Goal: Transaction & Acquisition: Download file/media

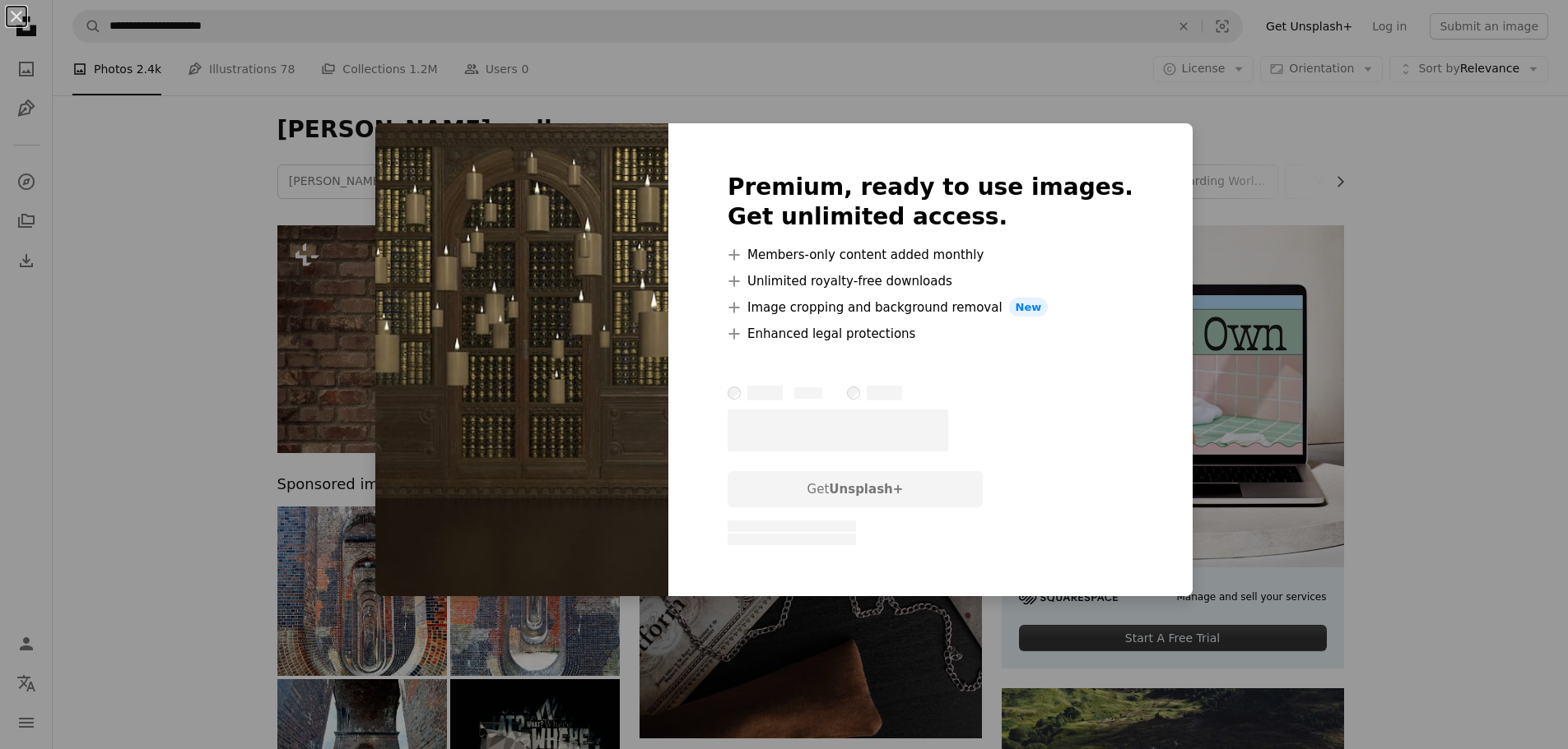
scroll to position [576, 0]
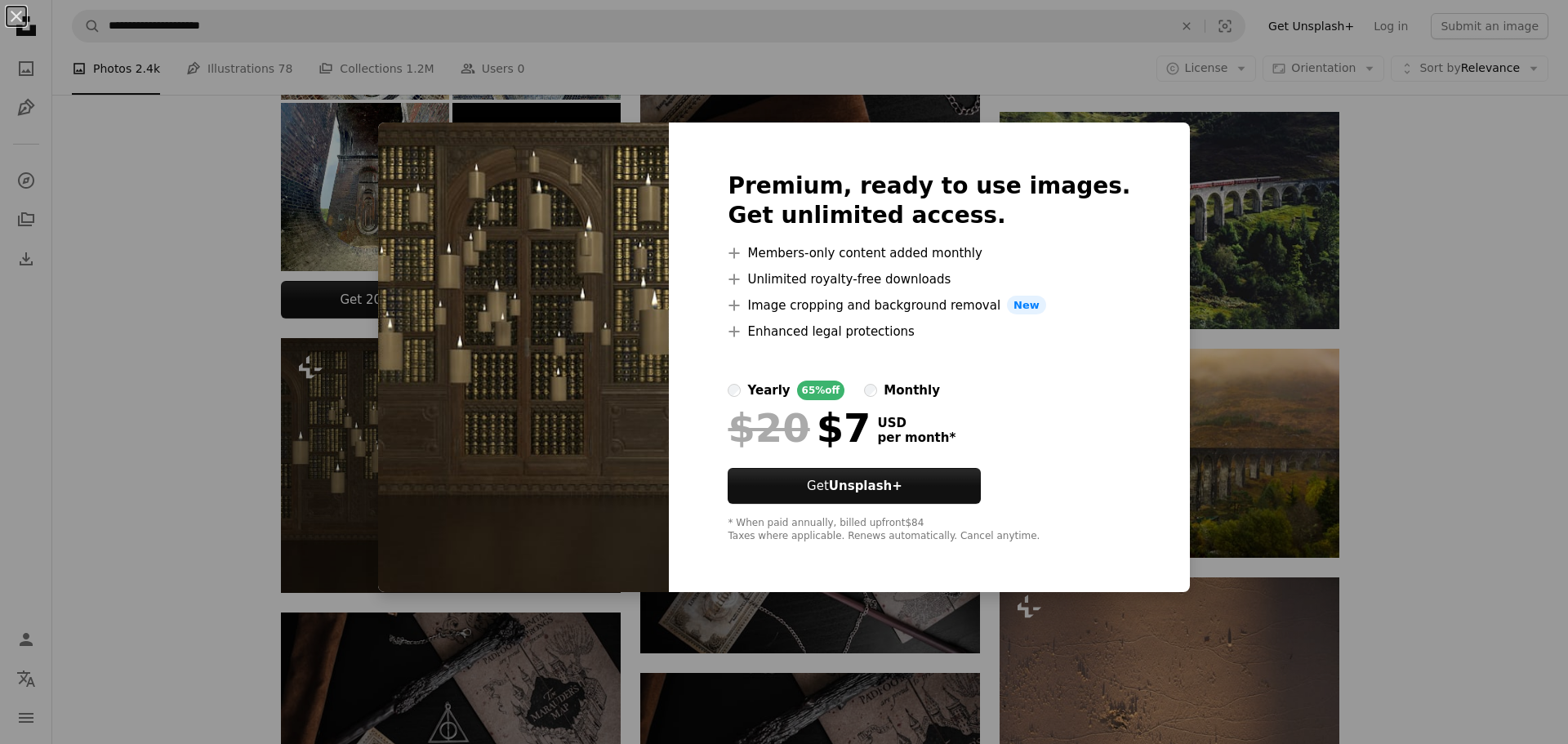
click at [171, 500] on div "An X shape Premium, ready to use images. Get unlimited access. A plus sign Memb…" at bounding box center [784, 372] width 1568 height 744
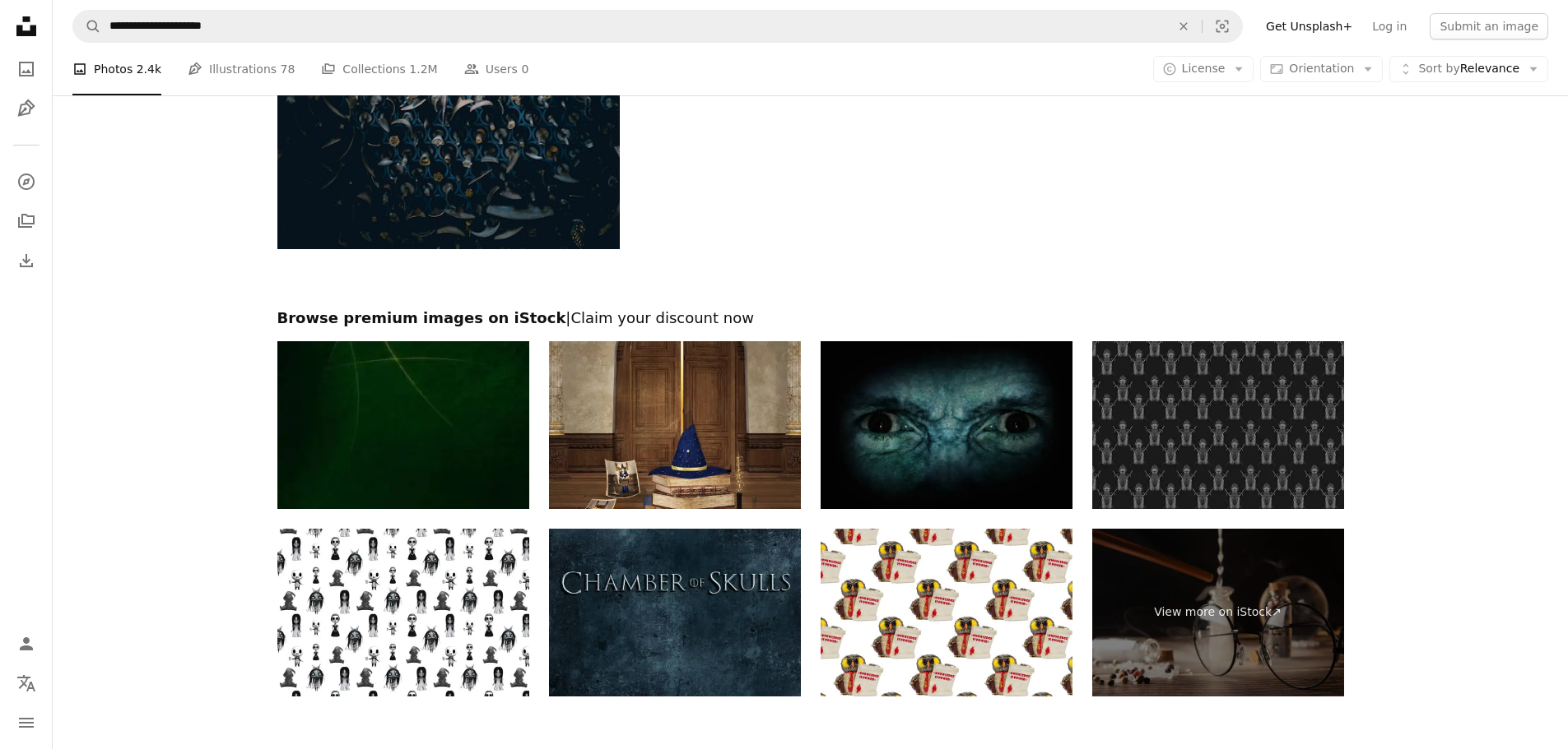
scroll to position [3133, 0]
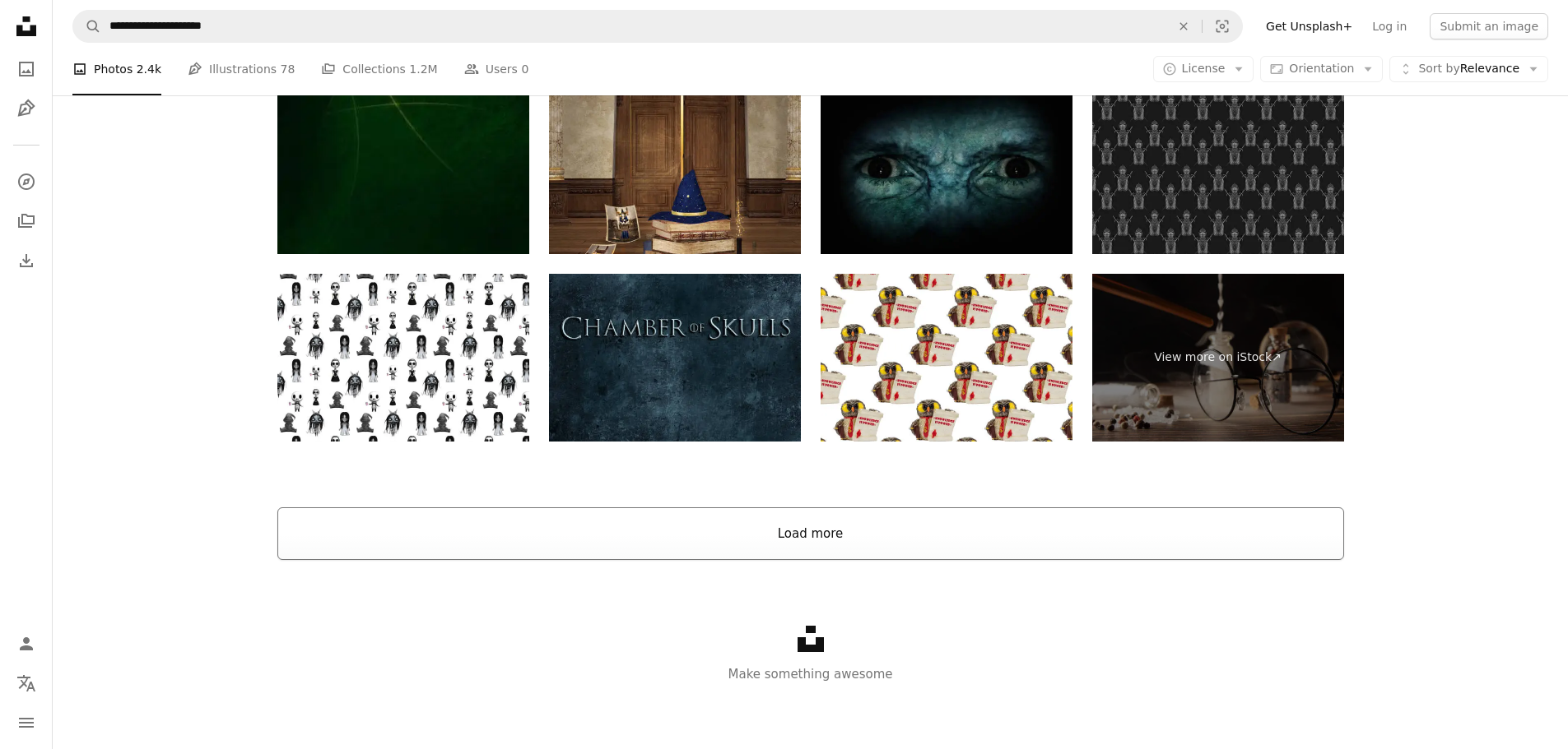
click at [807, 534] on button "Load more" at bounding box center [810, 533] width 1067 height 53
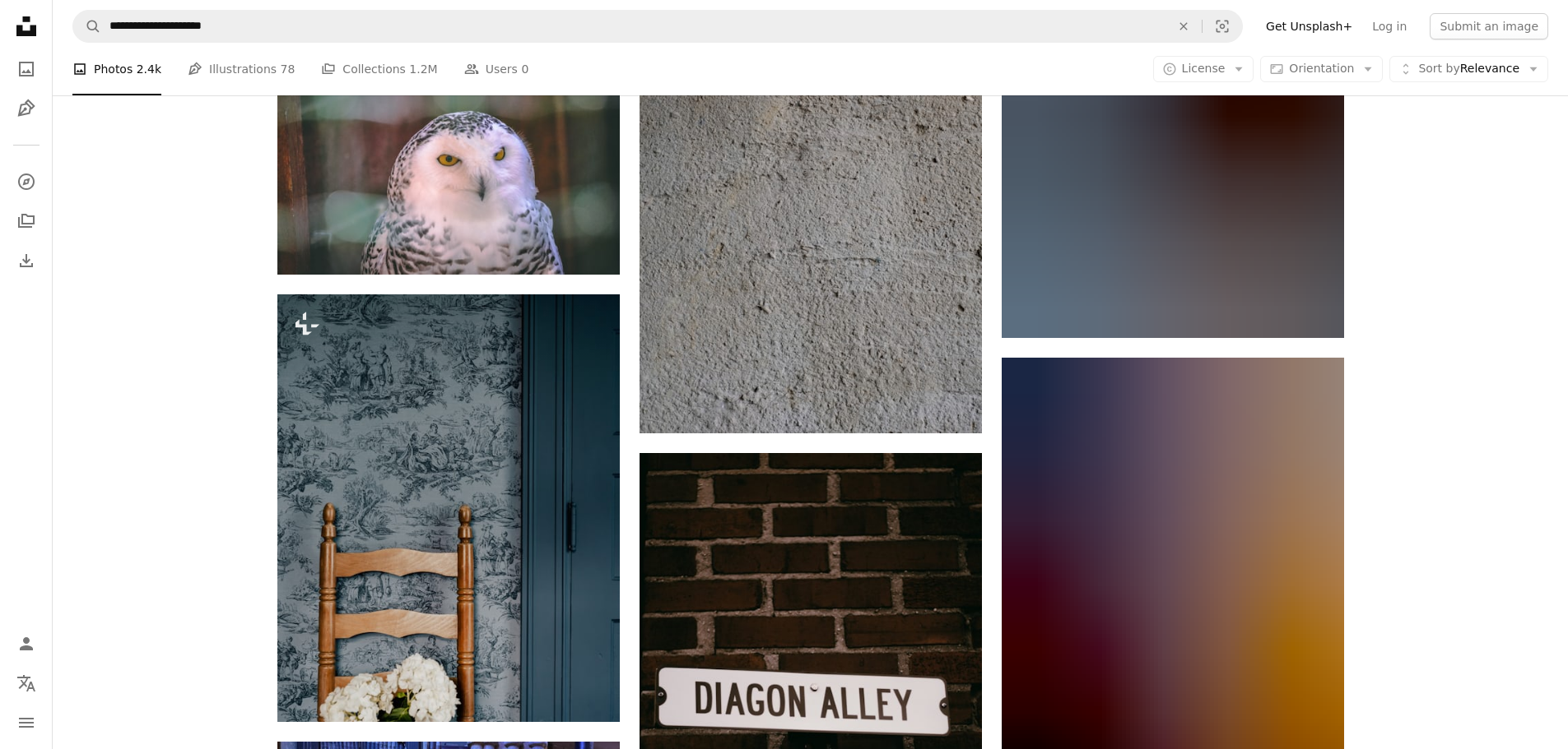
scroll to position [10452, 0]
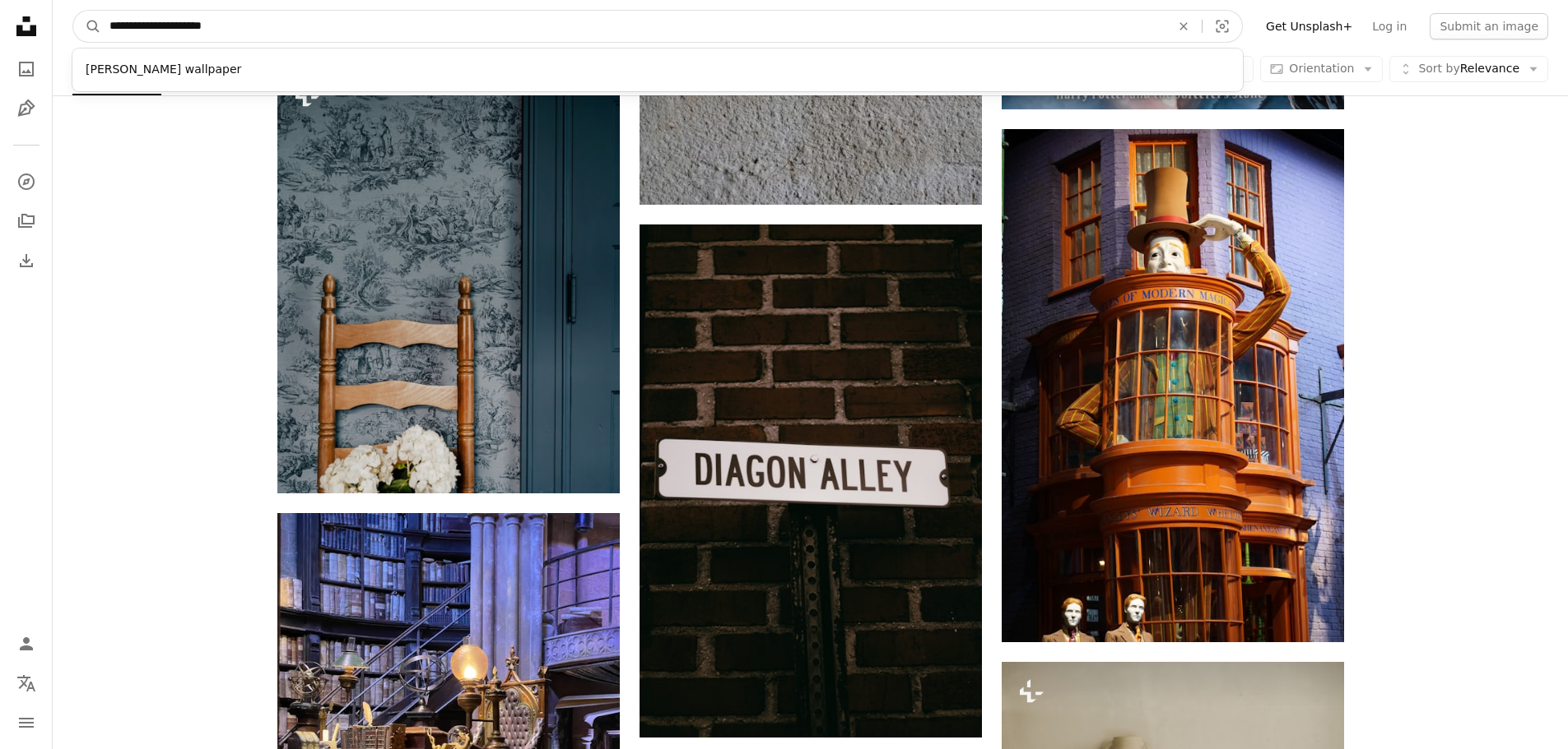
drag, startPoint x: 261, startPoint y: 27, endPoint x: 288, endPoint y: 16, distance: 29.2
click at [282, 23] on input "**********" at bounding box center [634, 26] width 1064 height 32
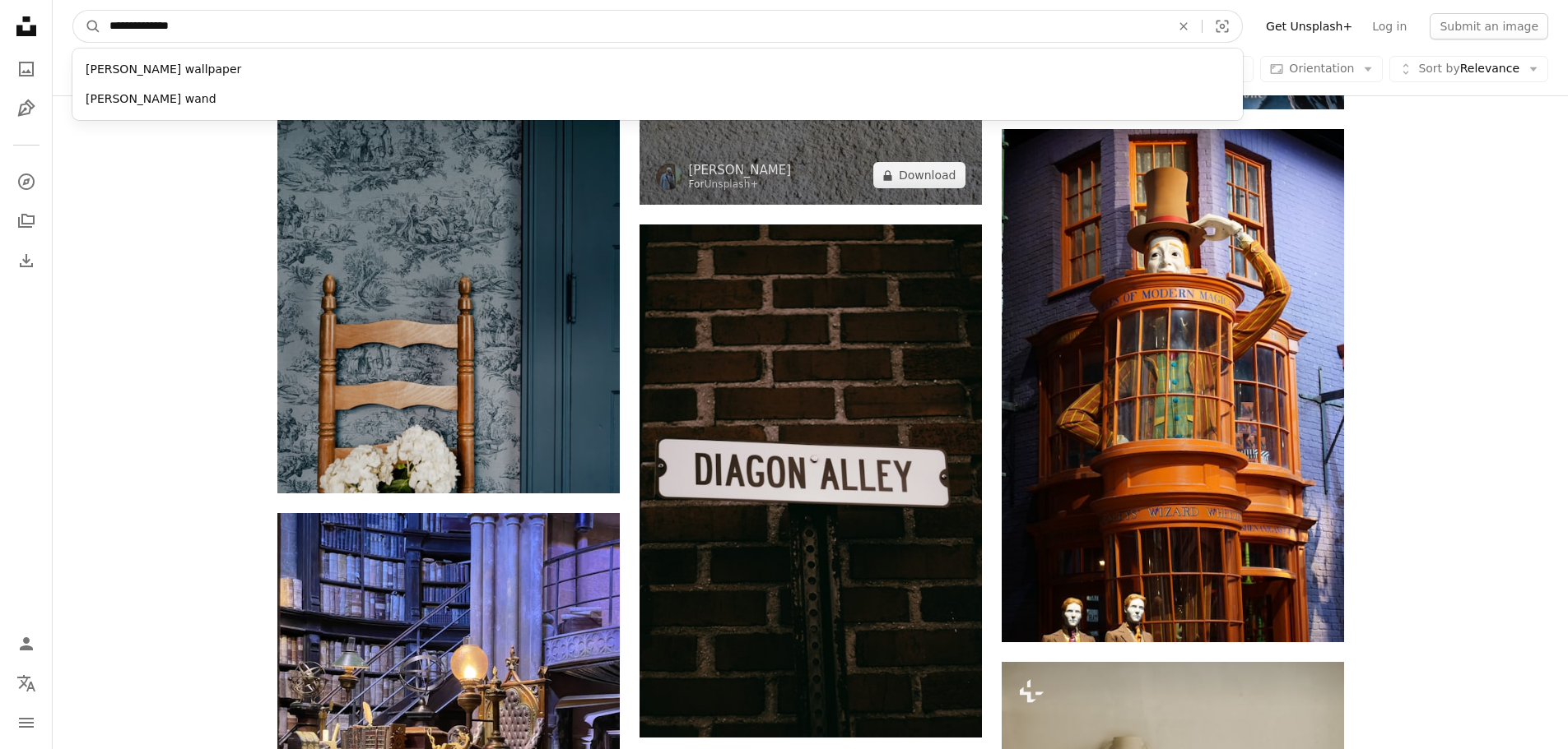
scroll to position [10534, 0]
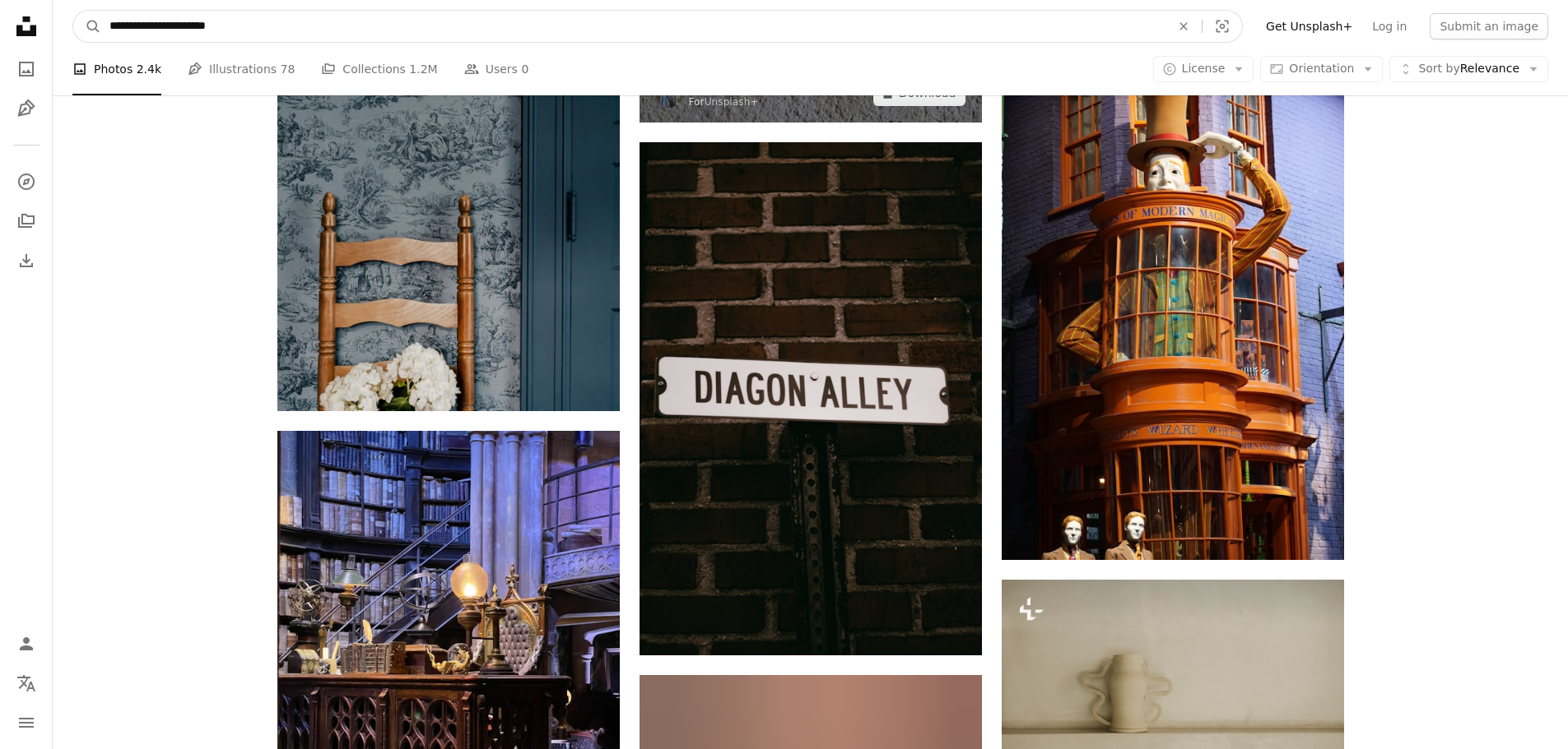
type input "**********"
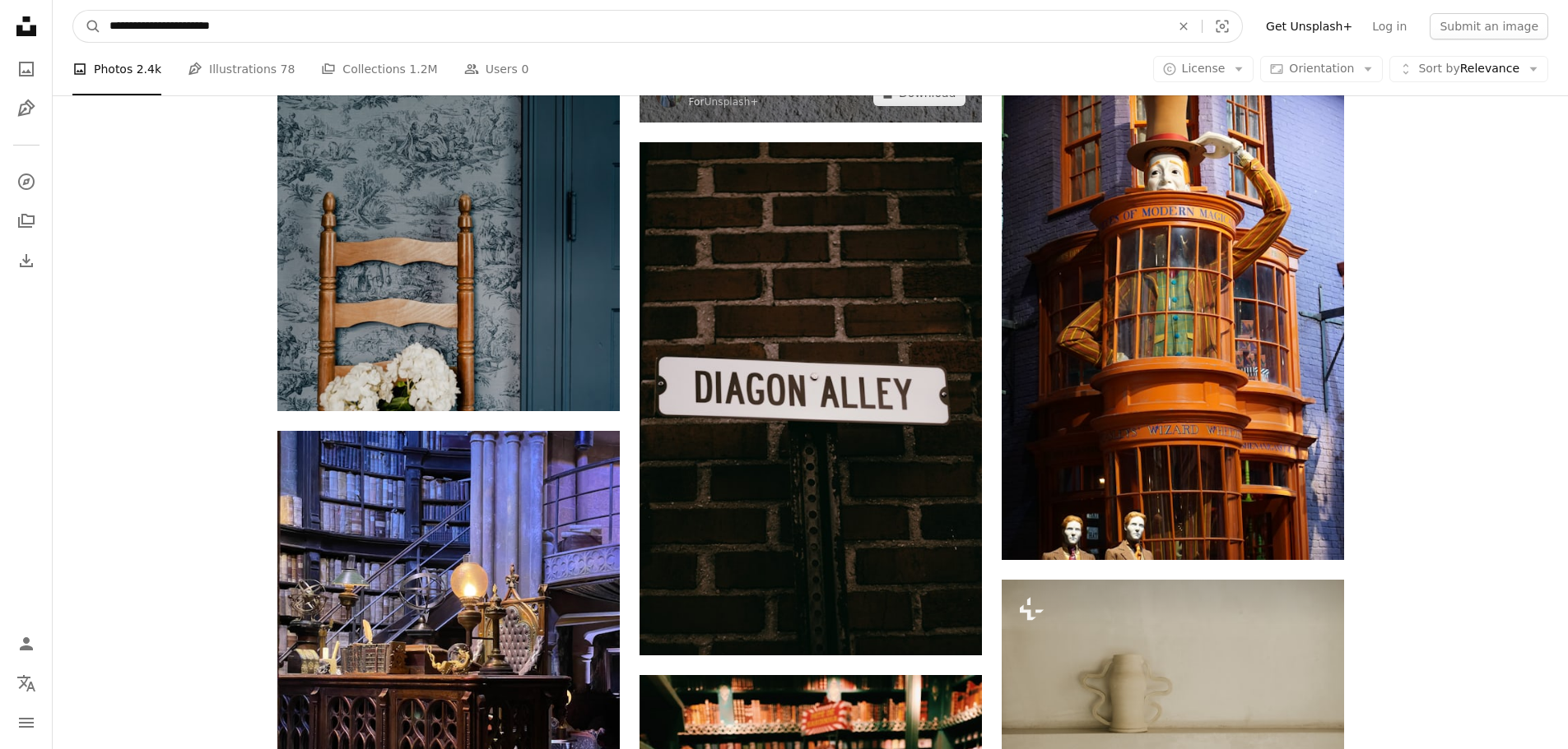
click button "A magnifying glass" at bounding box center [86, 26] width 28 height 32
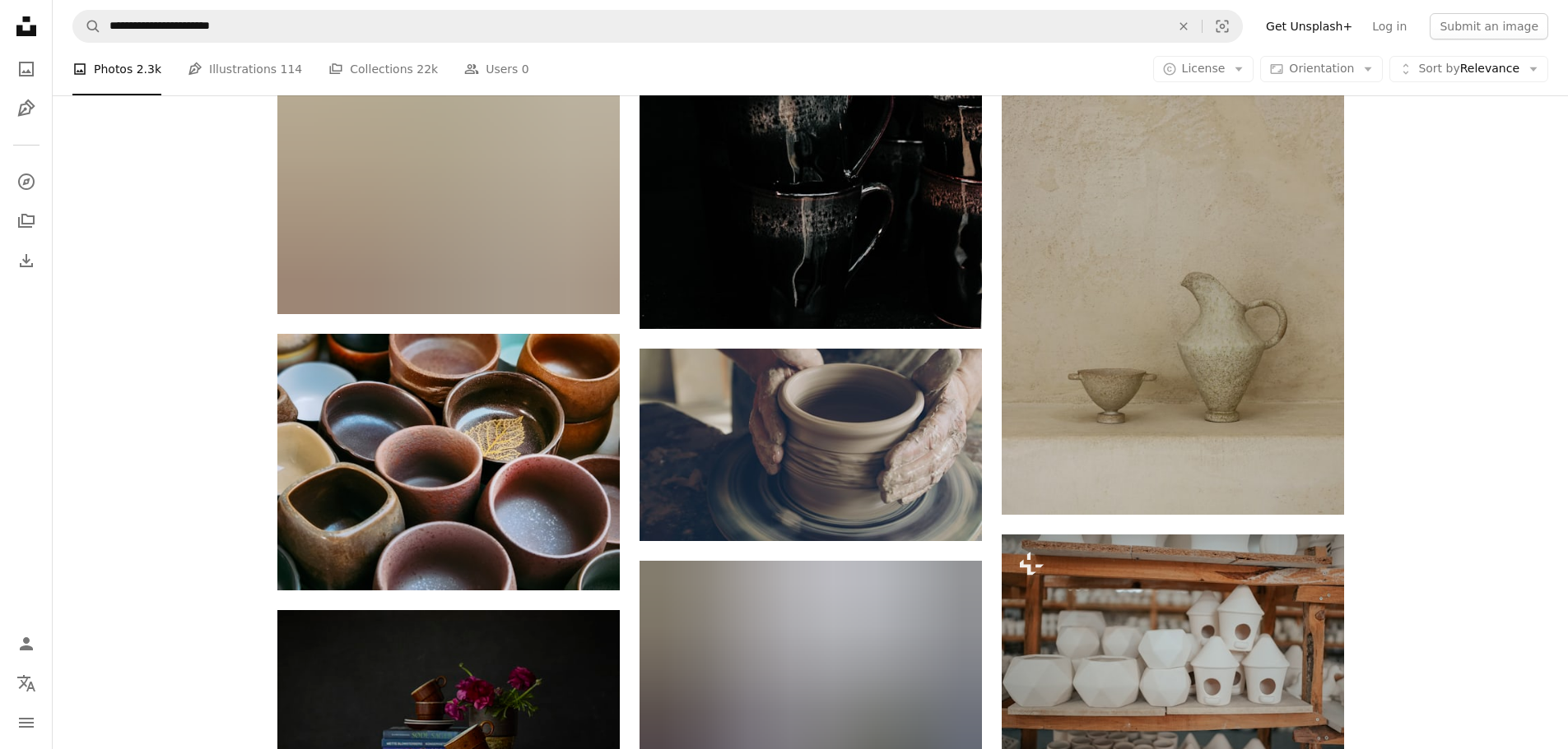
scroll to position [18337, 0]
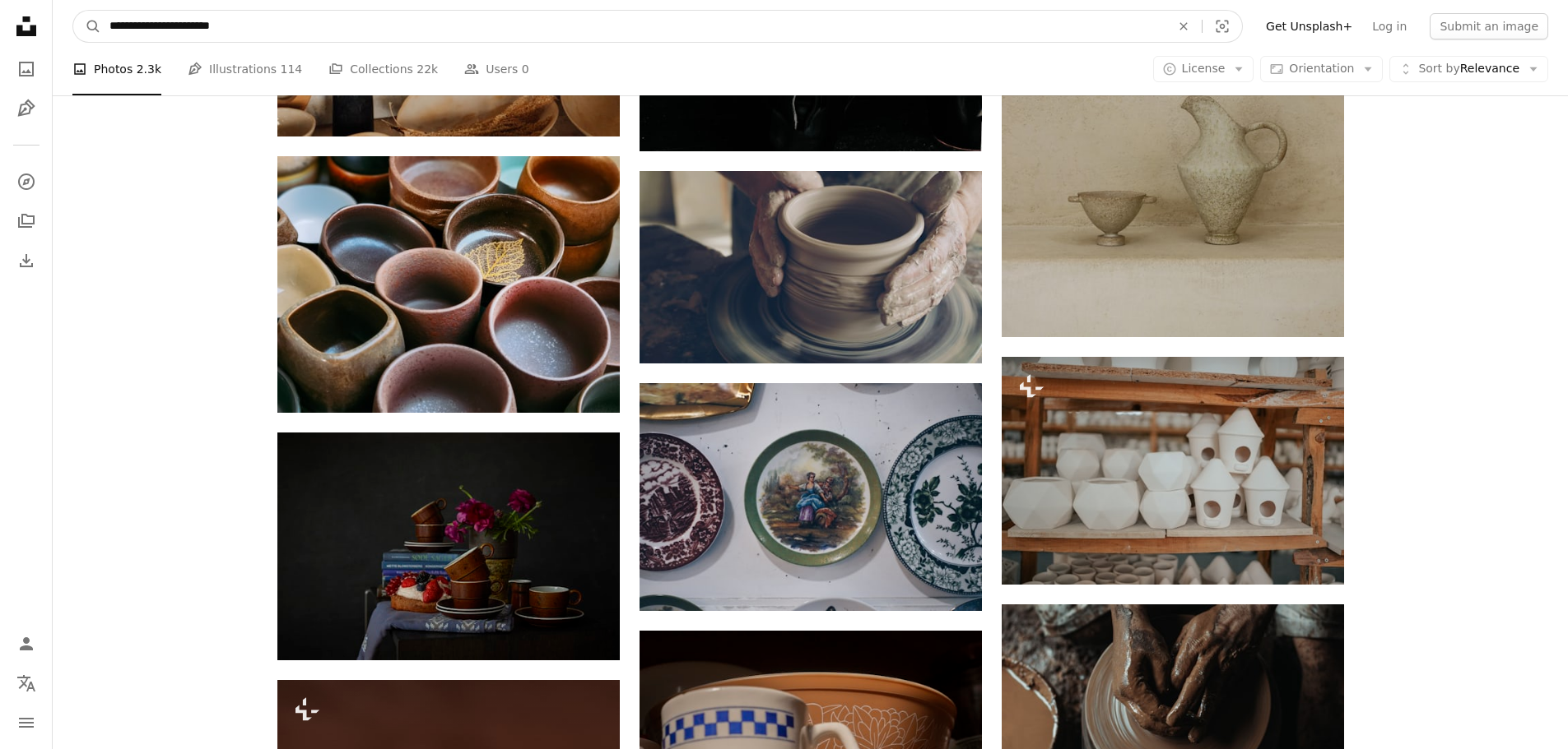
click at [280, 32] on input "**********" at bounding box center [634, 26] width 1064 height 32
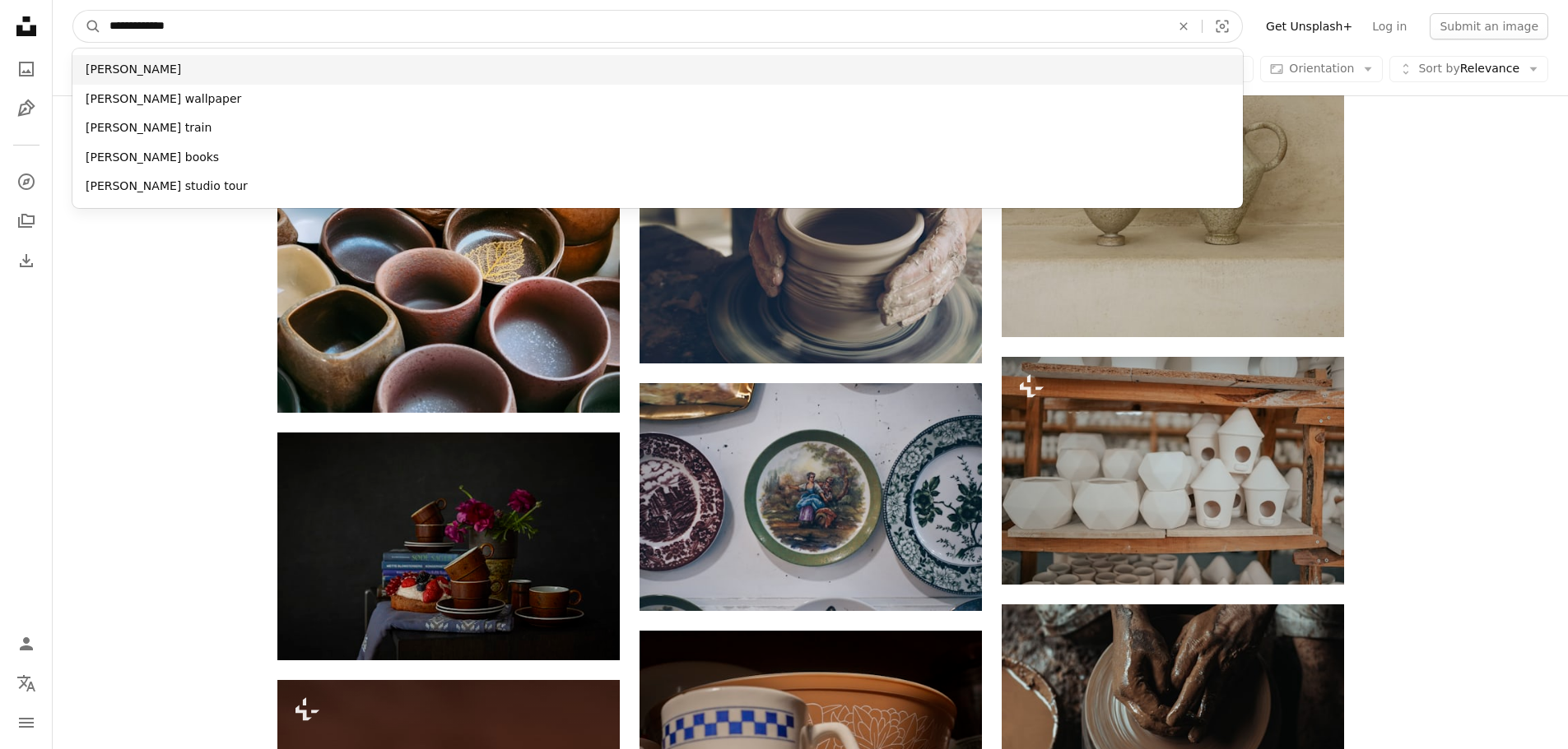
type input "**********"
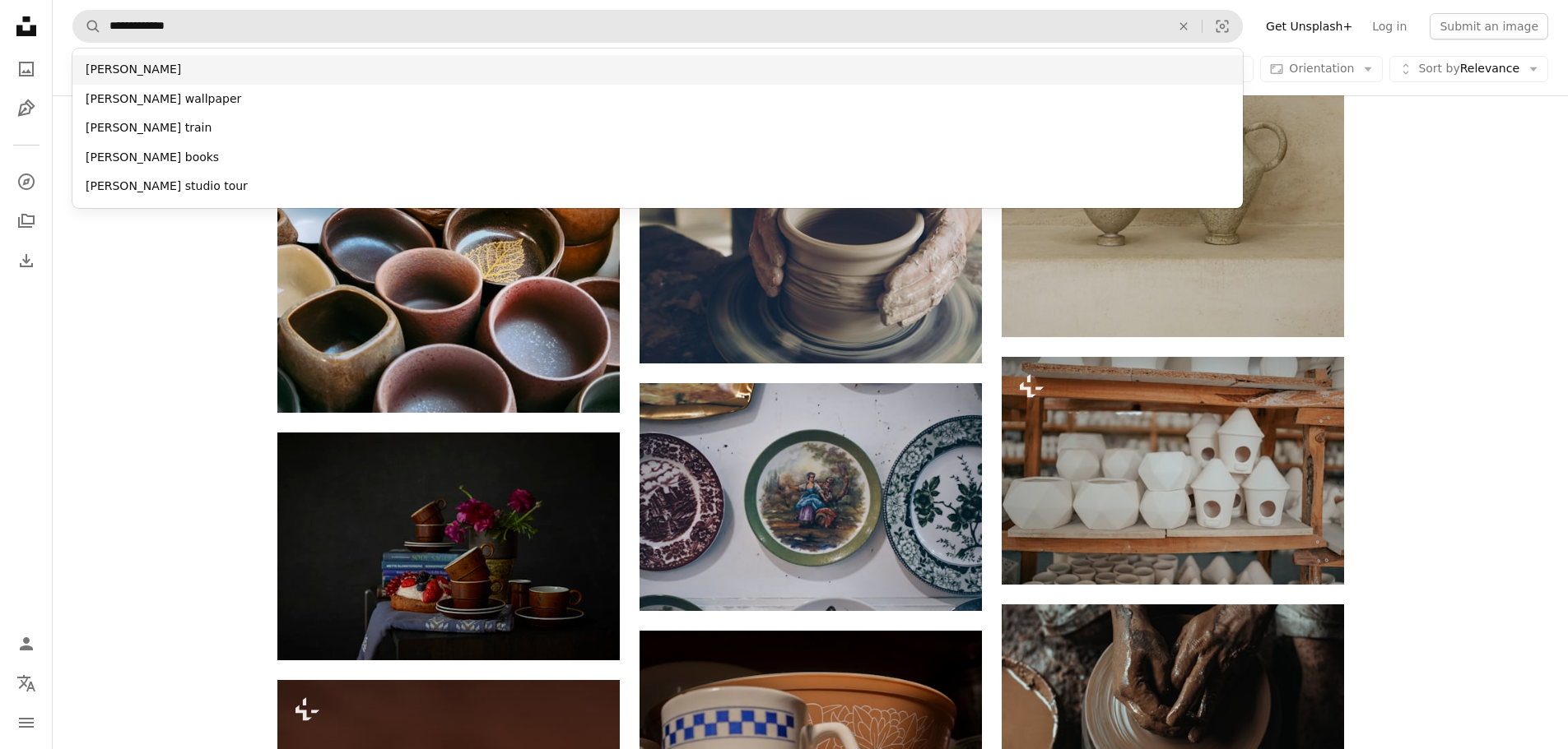
click at [97, 67] on div "[PERSON_NAME]" at bounding box center [657, 70] width 1170 height 30
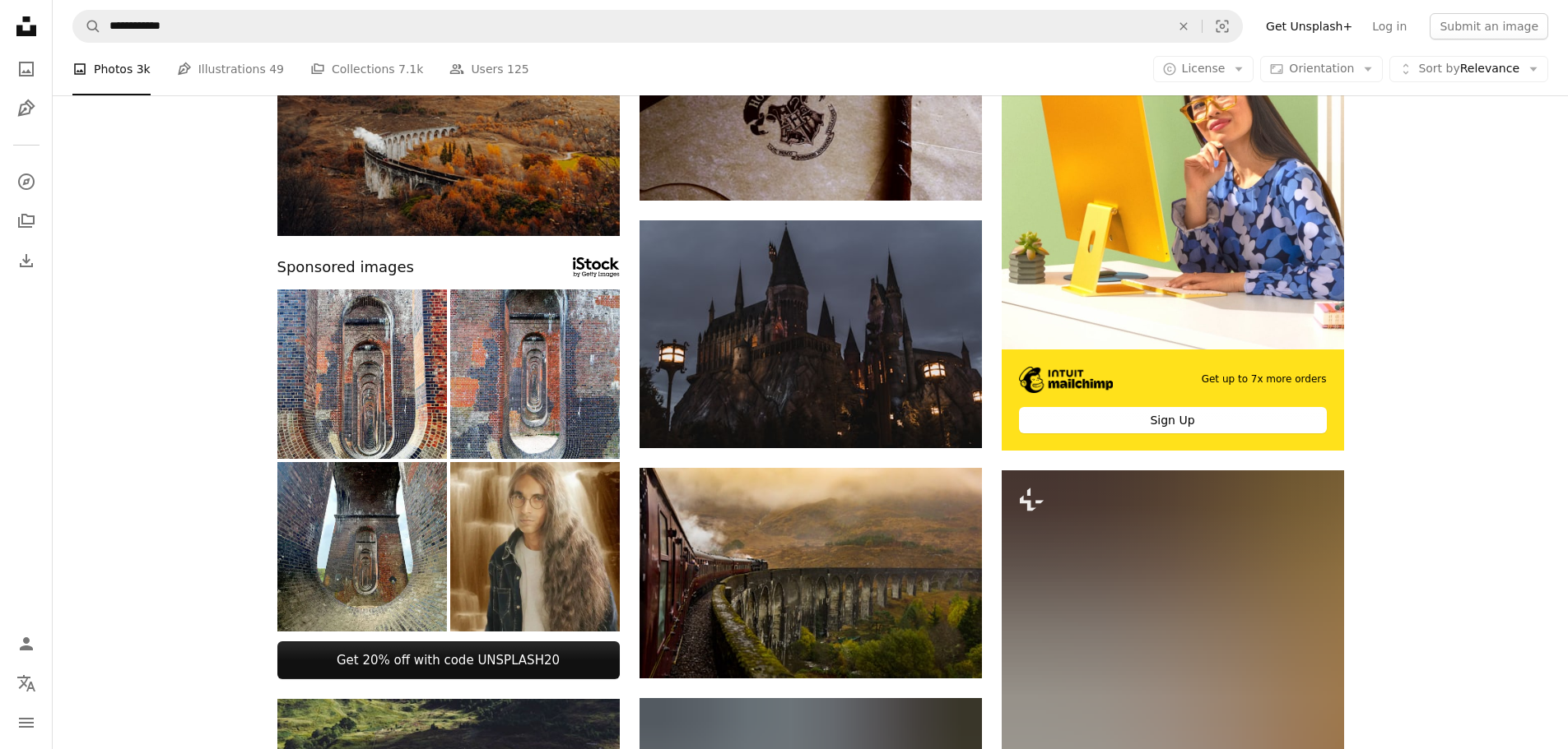
scroll to position [247, 0]
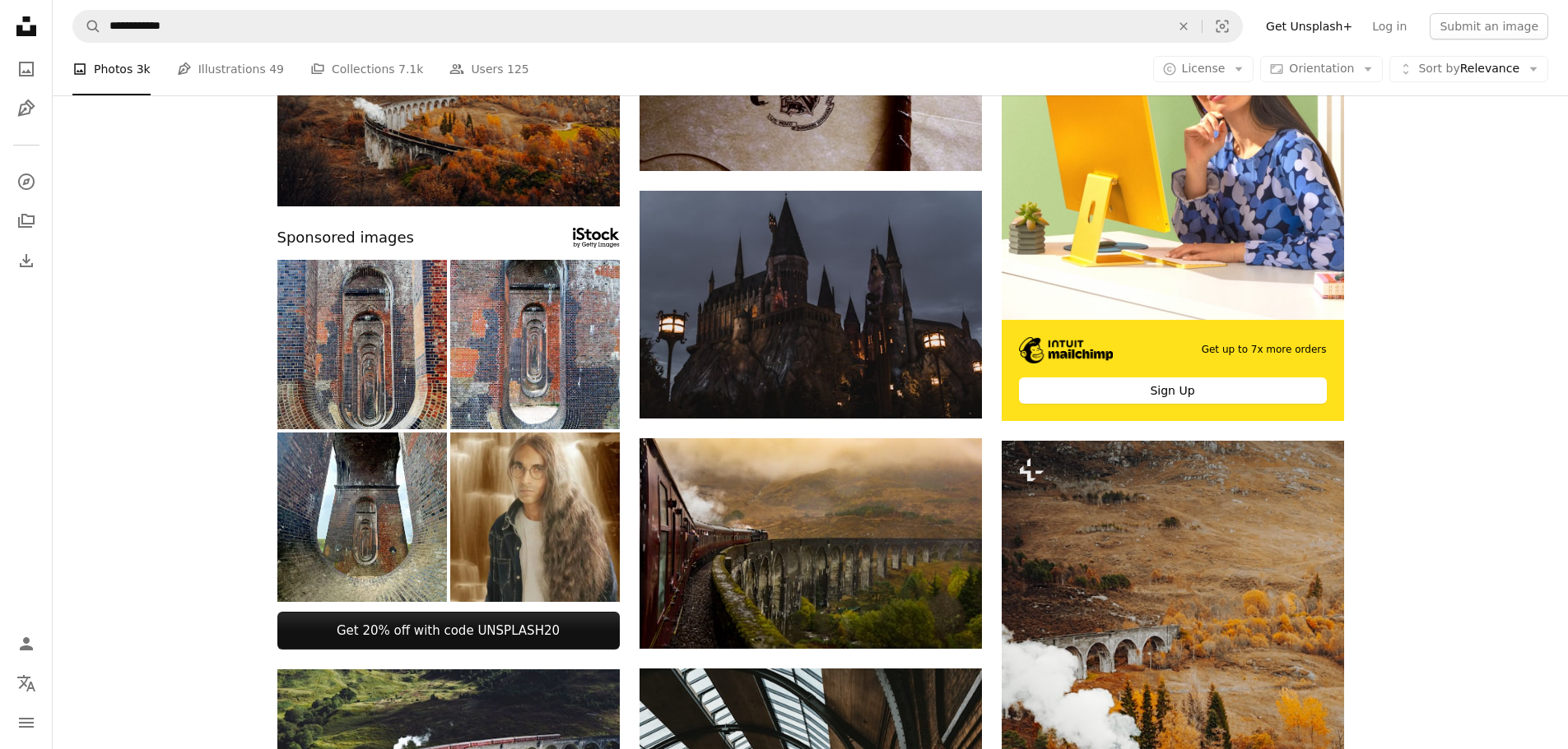
click at [369, 350] on img at bounding box center [361, 344] width 170 height 170
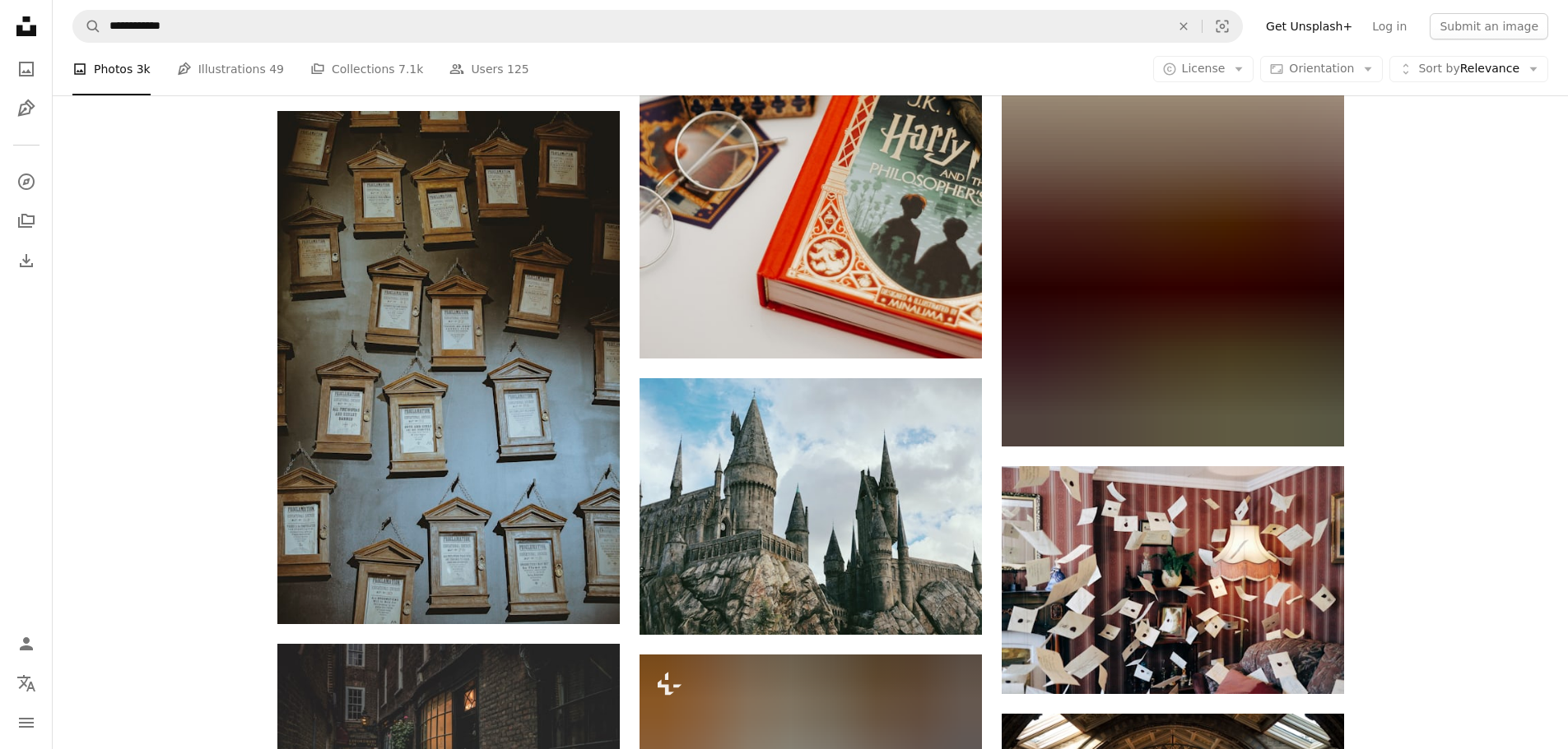
scroll to position [4194, 0]
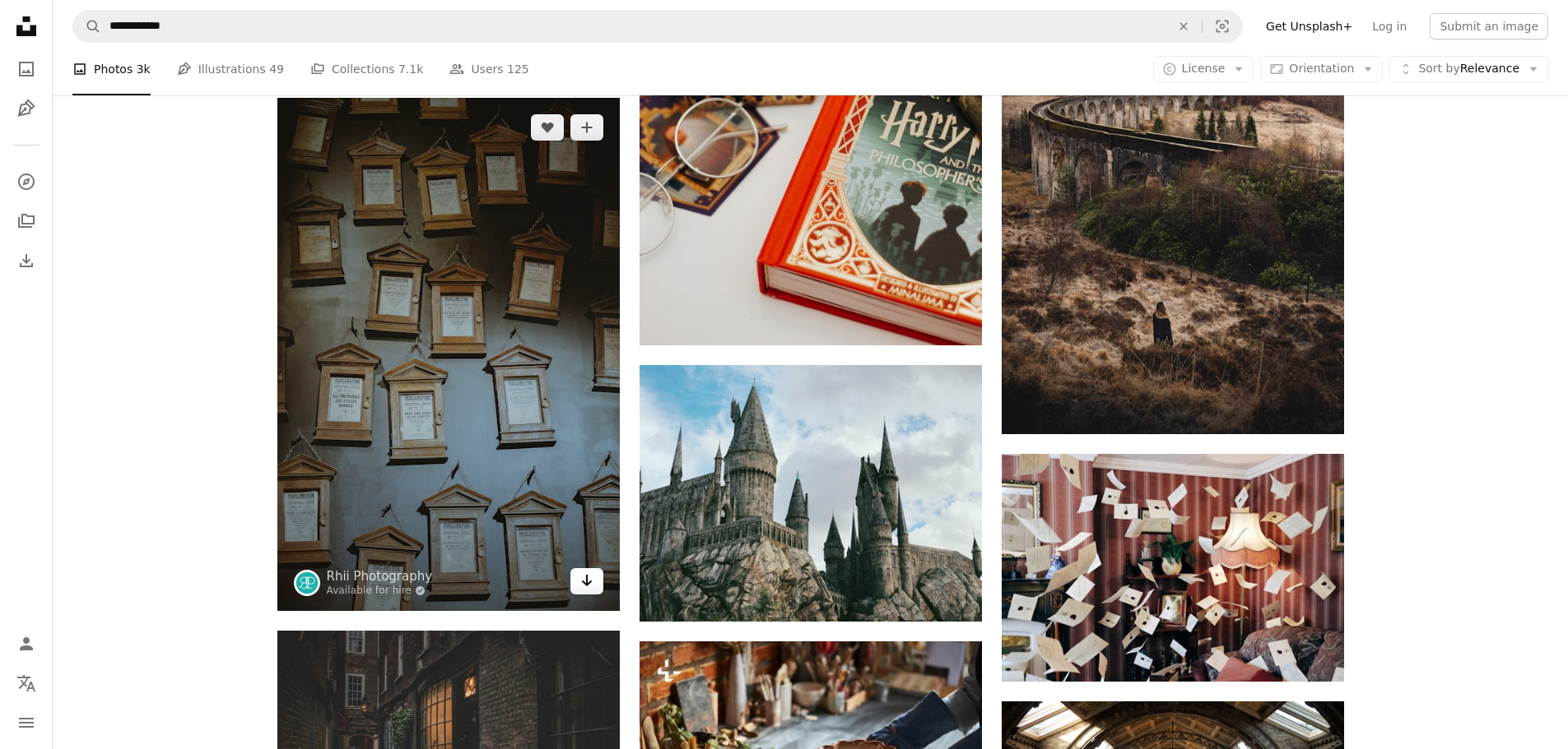
click at [581, 579] on icon "Arrow pointing down" at bounding box center [587, 580] width 13 height 20
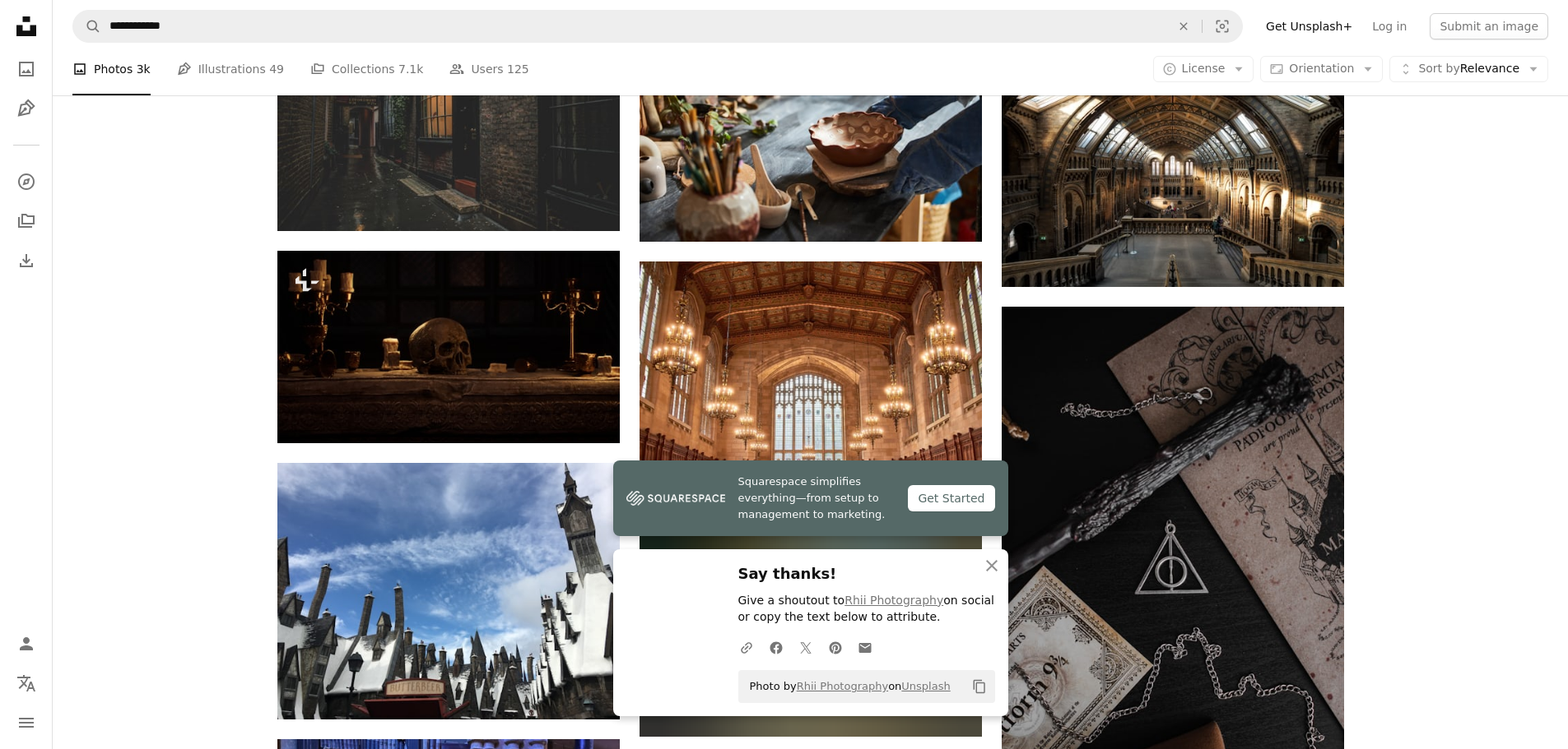
scroll to position [4851, 0]
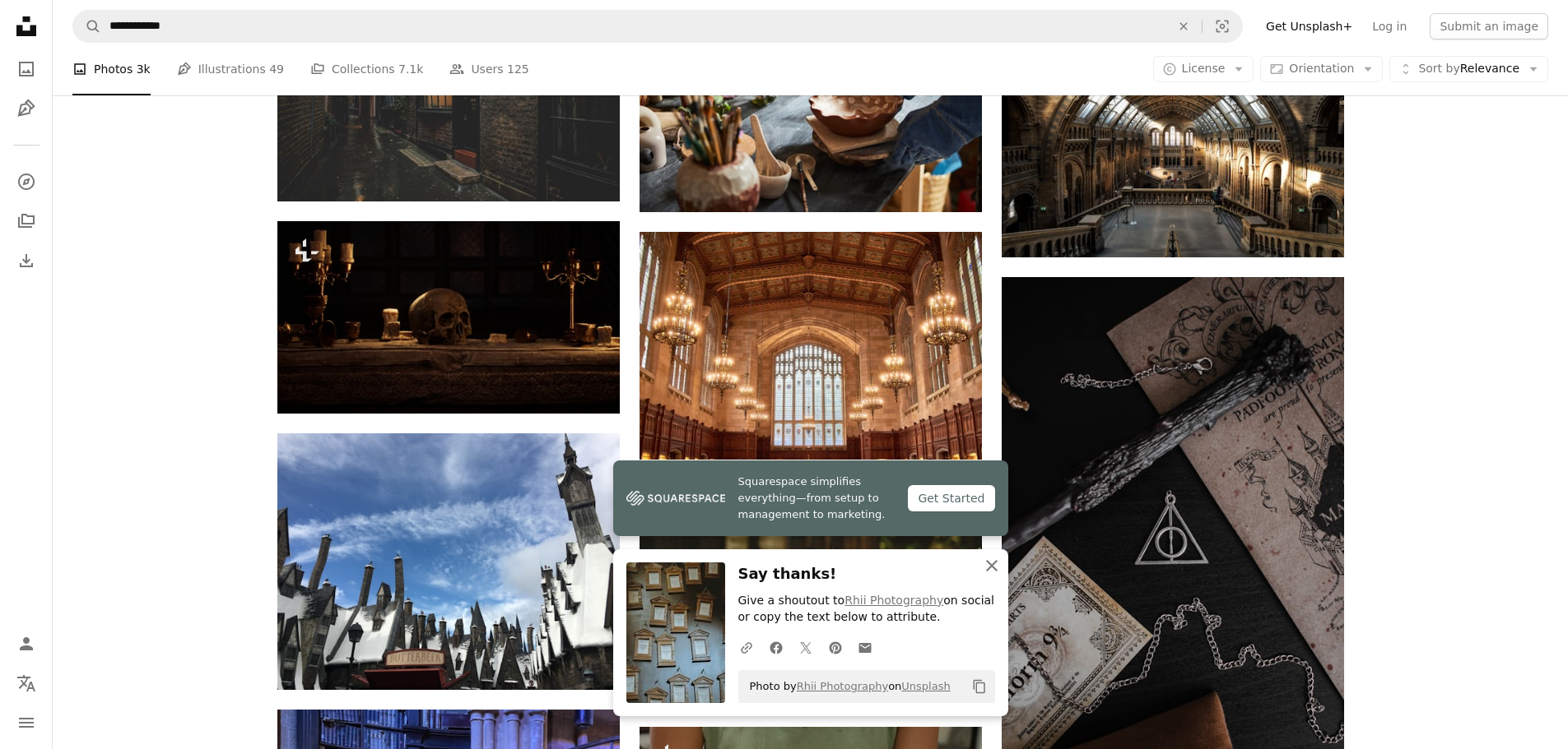
click at [990, 560] on icon "An X shape" at bounding box center [991, 565] width 20 height 20
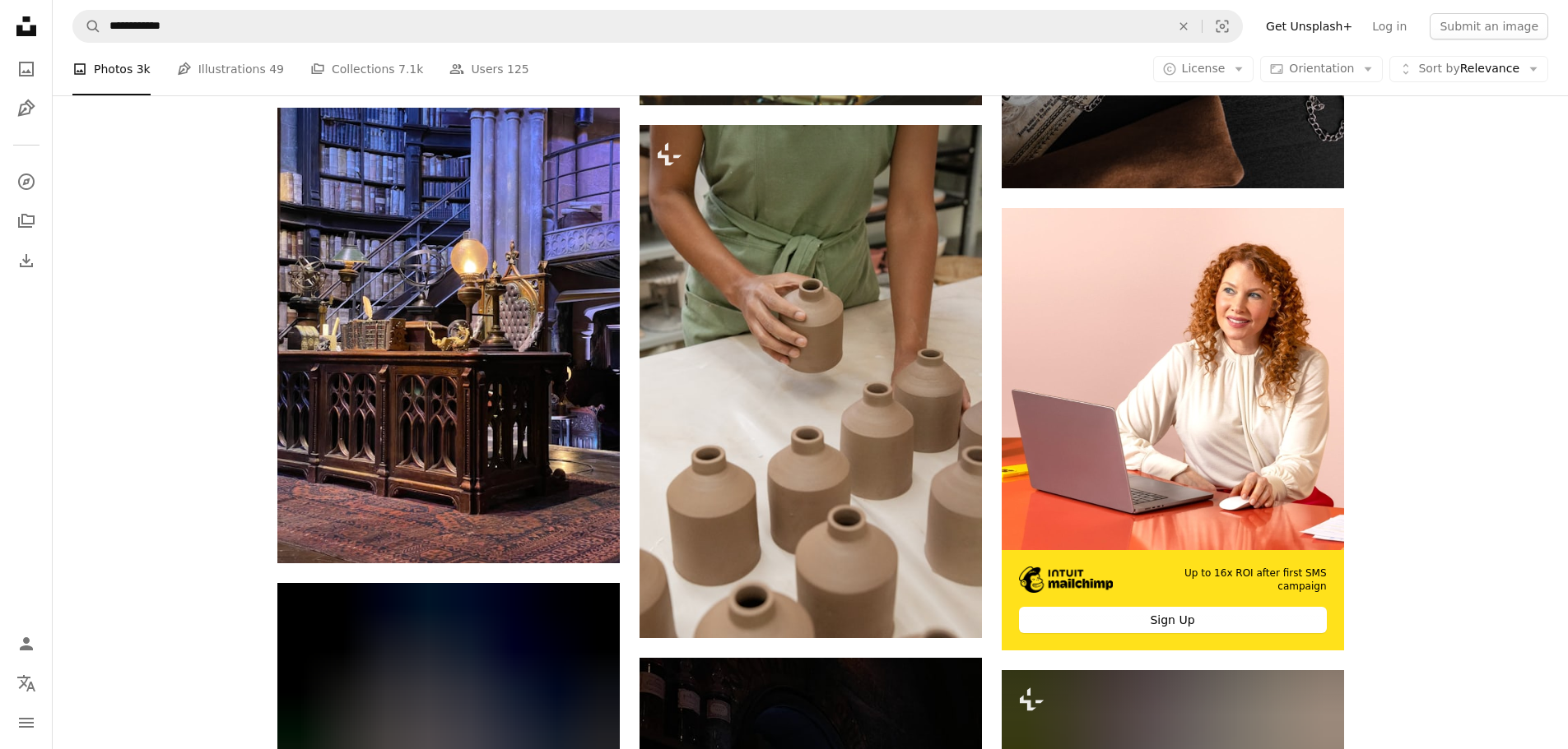
scroll to position [5427, 0]
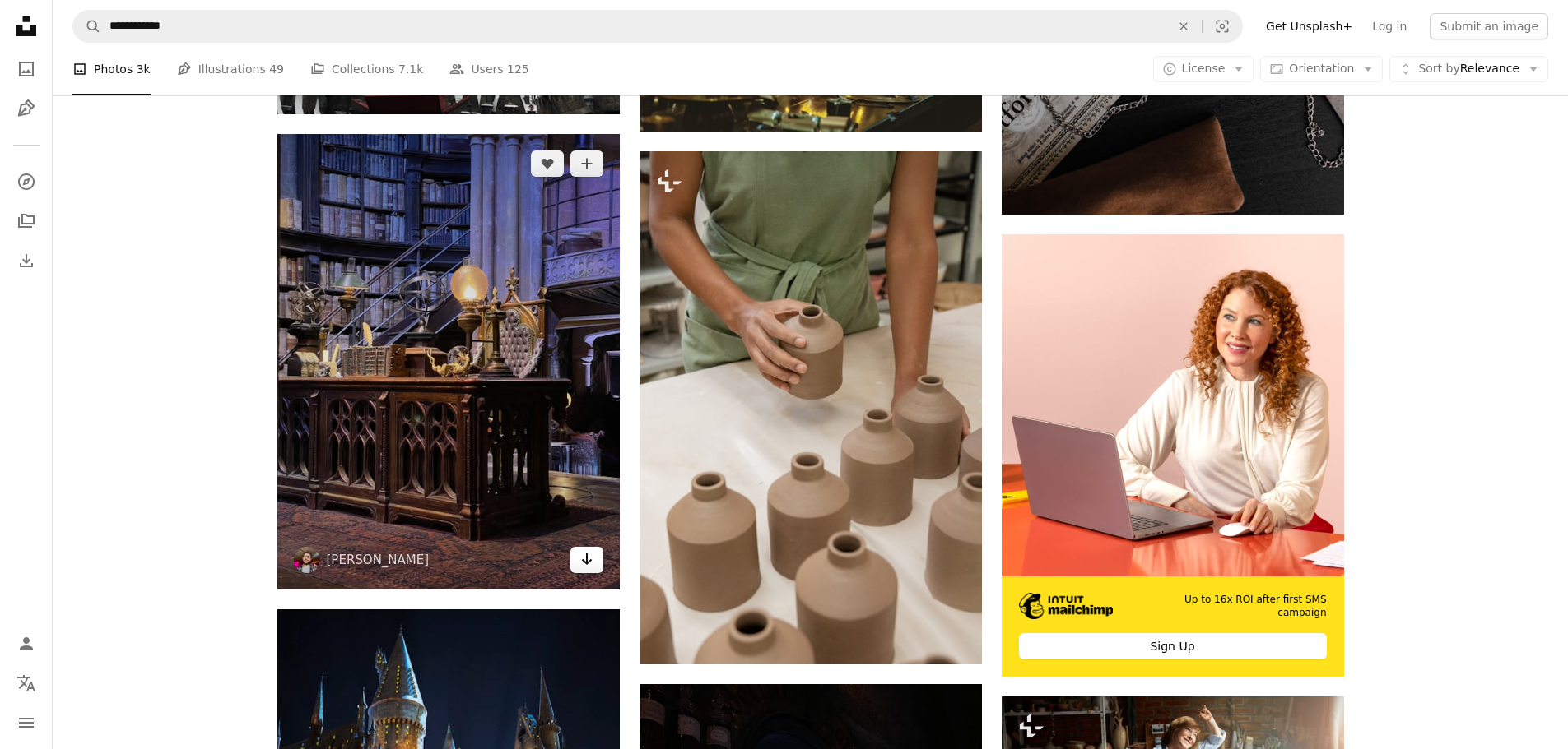
click at [588, 560] on icon "Arrow pointing down" at bounding box center [587, 559] width 13 height 20
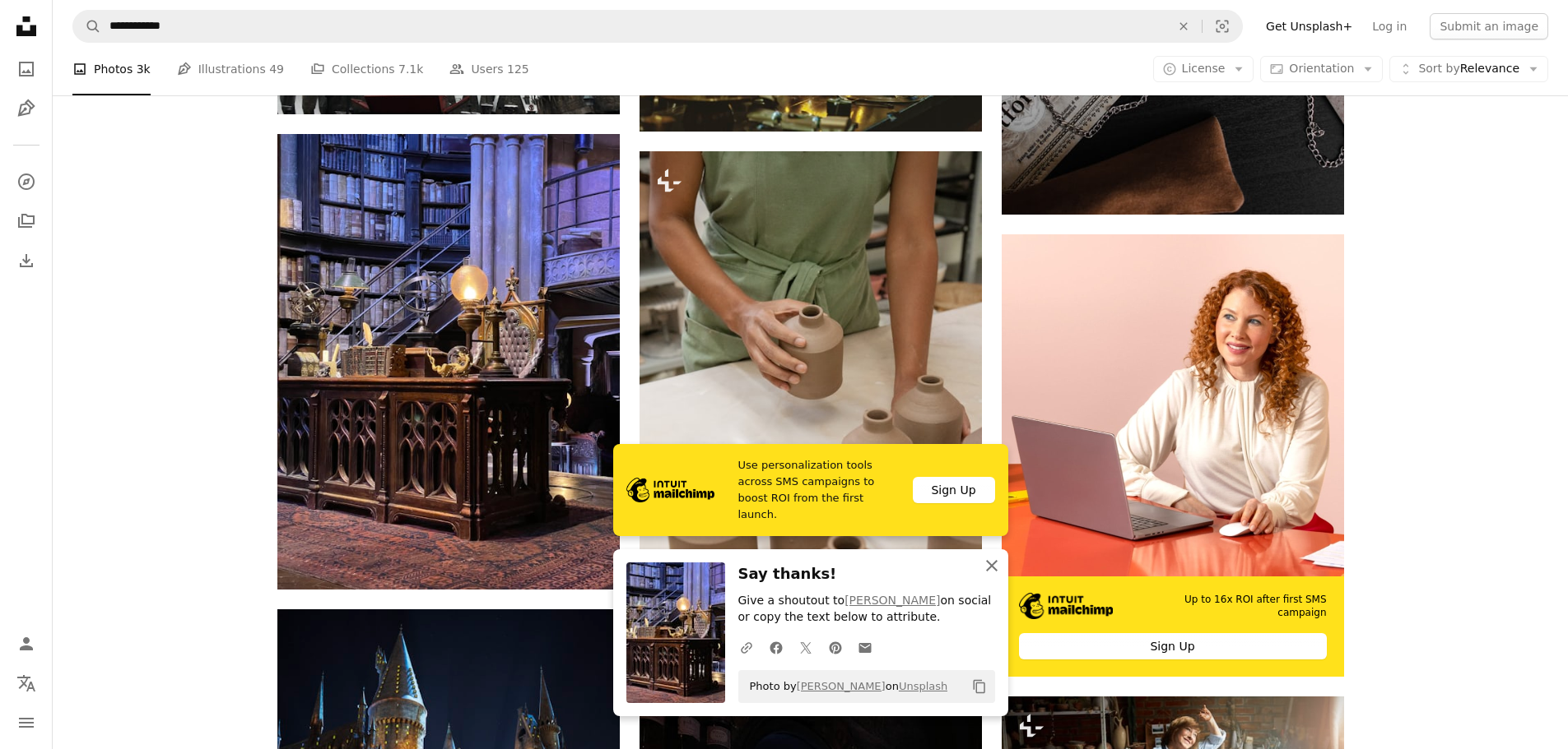
click at [989, 567] on icon "button" at bounding box center [992, 566] width 12 height 11
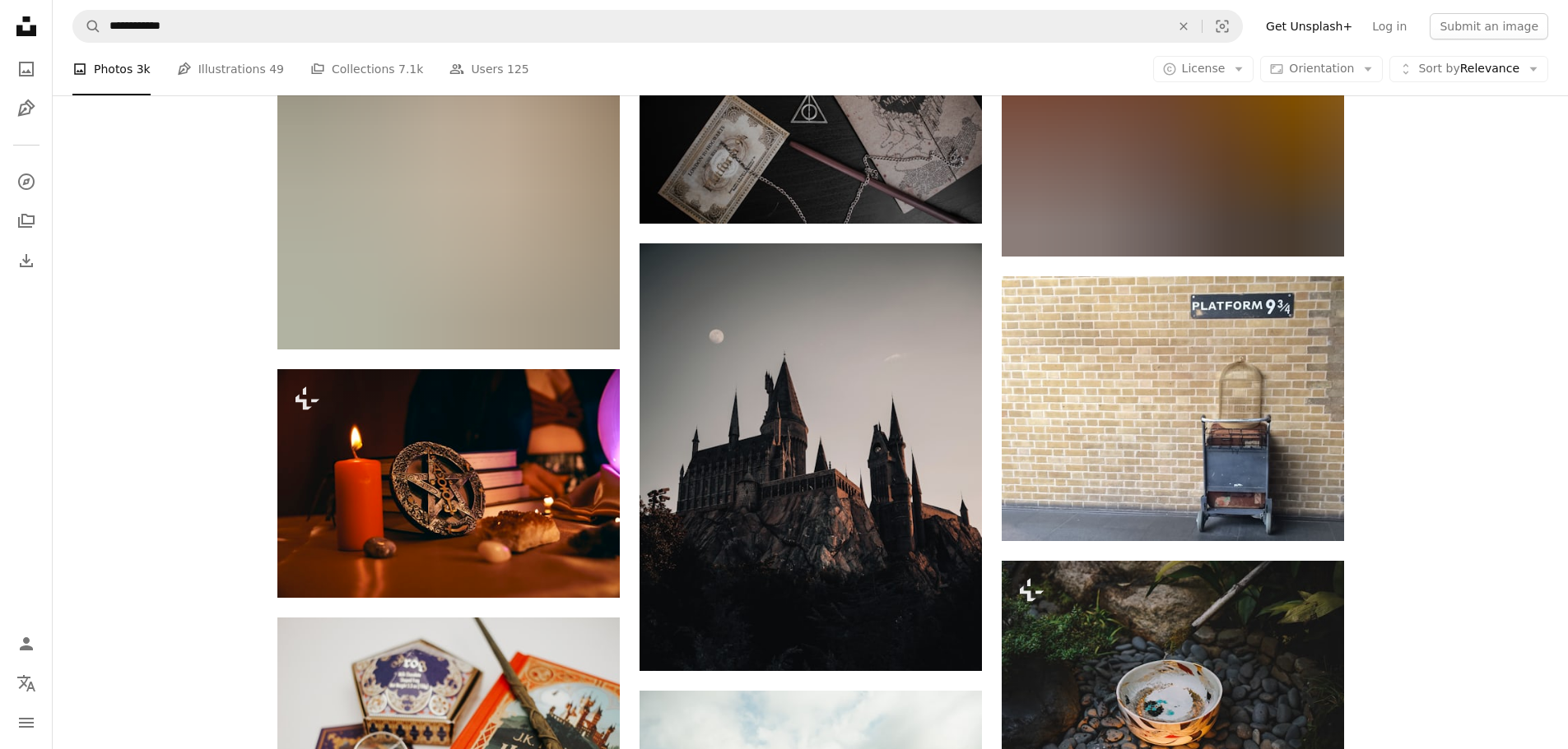
scroll to position [7647, 0]
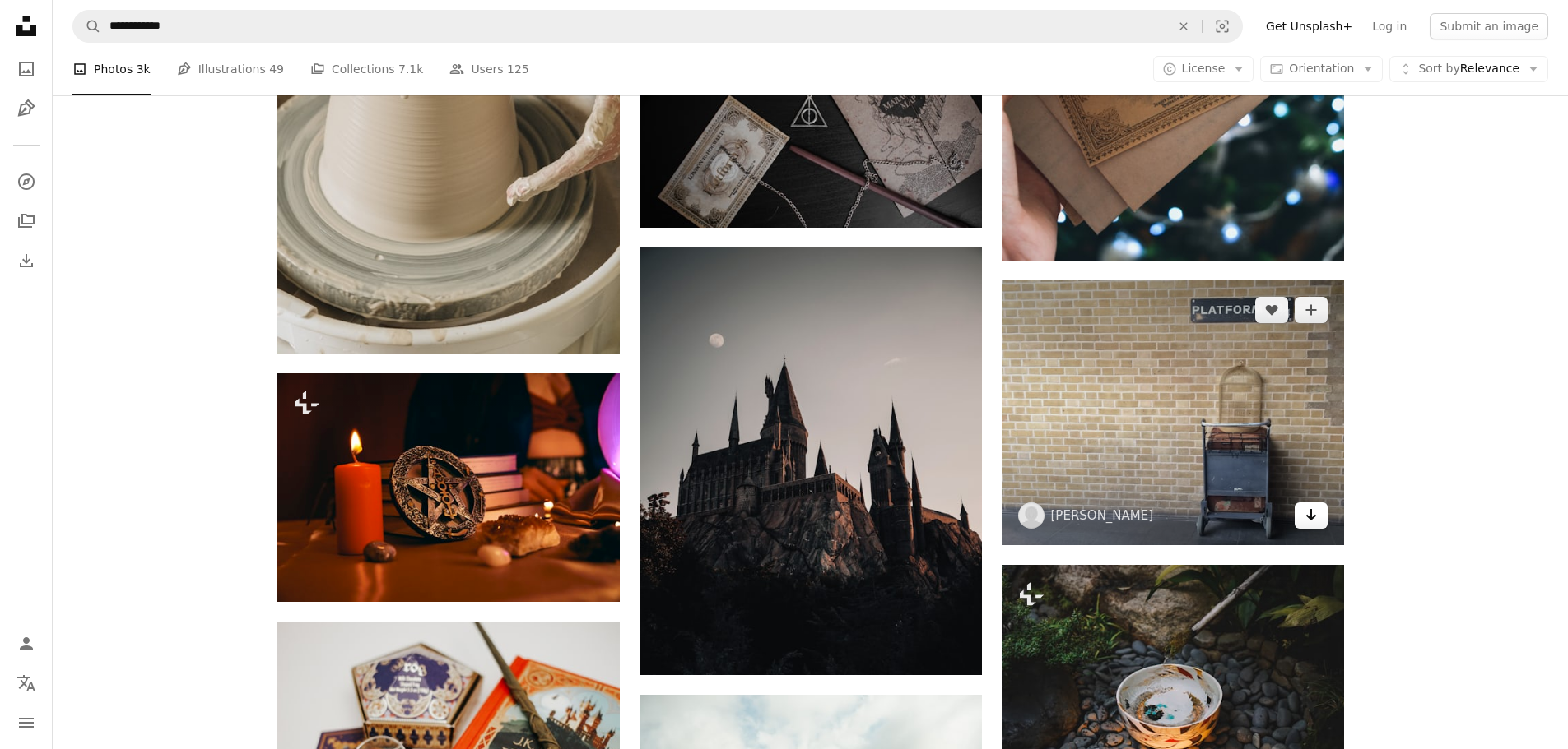
click at [1304, 520] on icon "Arrow pointing down" at bounding box center [1311, 514] width 13 height 20
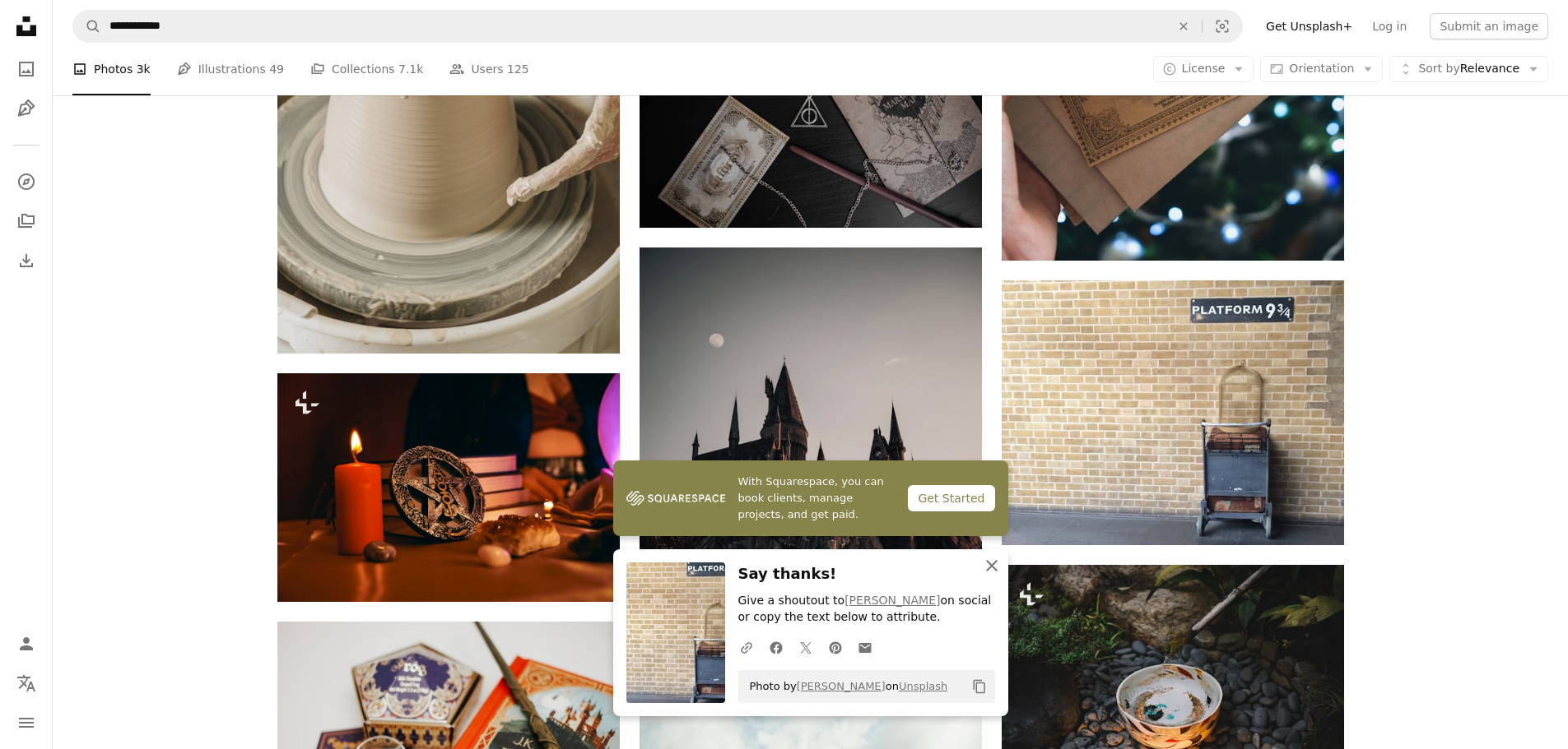
click at [996, 569] on icon "button" at bounding box center [992, 566] width 12 height 11
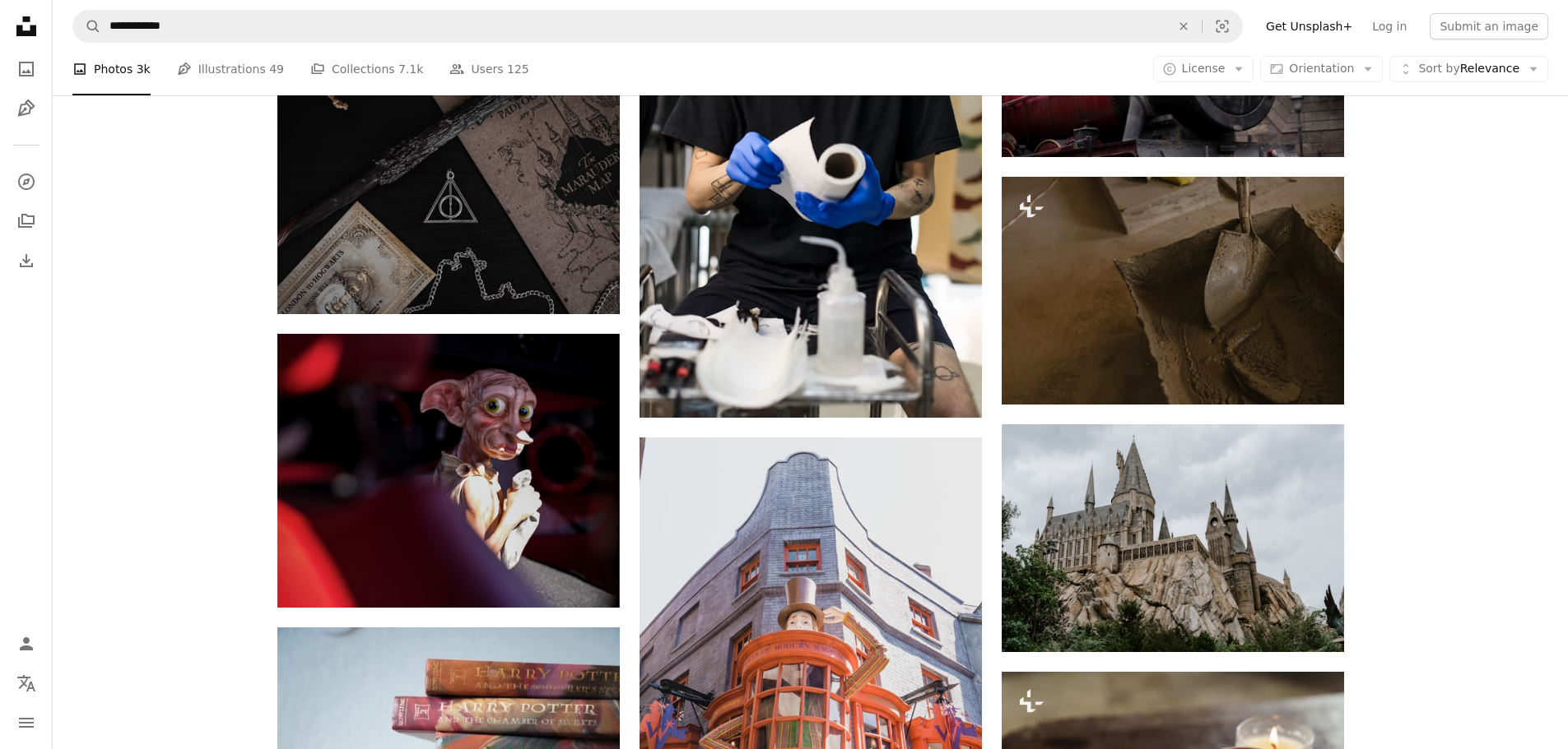
scroll to position [15871, 0]
